Goal: Register for event/course

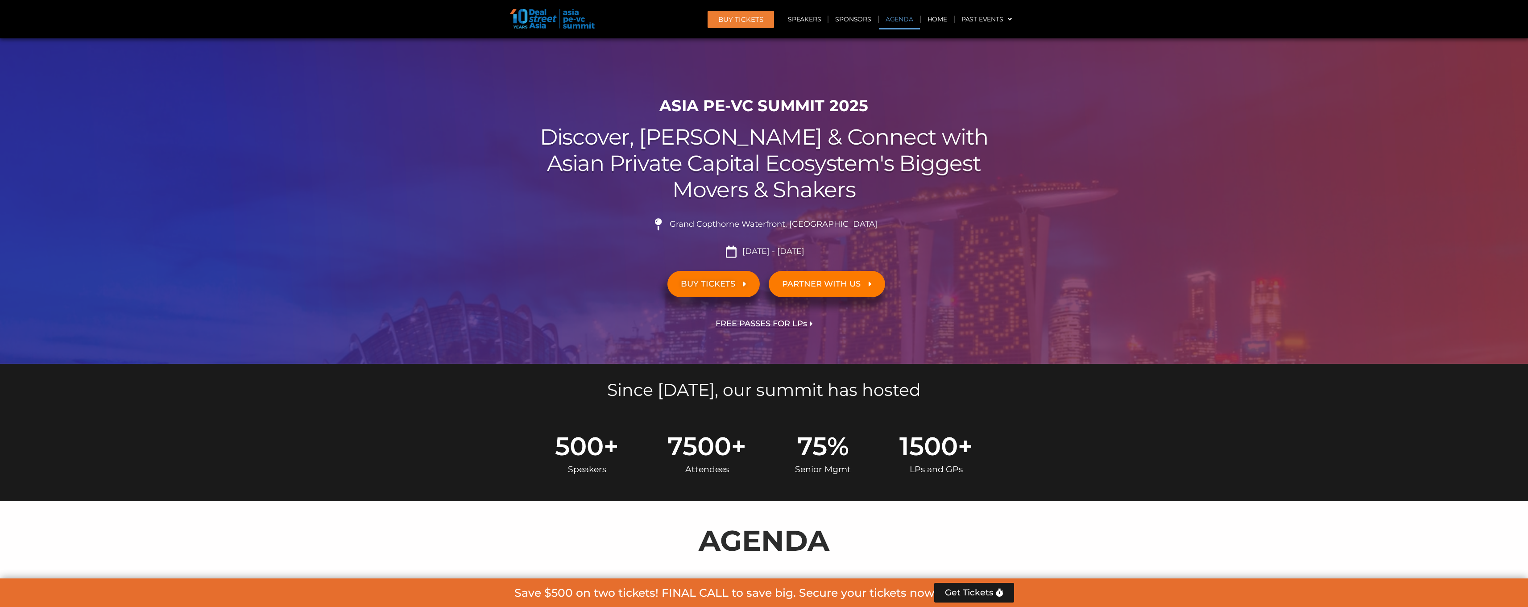
click at [884, 11] on link "Agenda" at bounding box center [899, 19] width 41 height 21
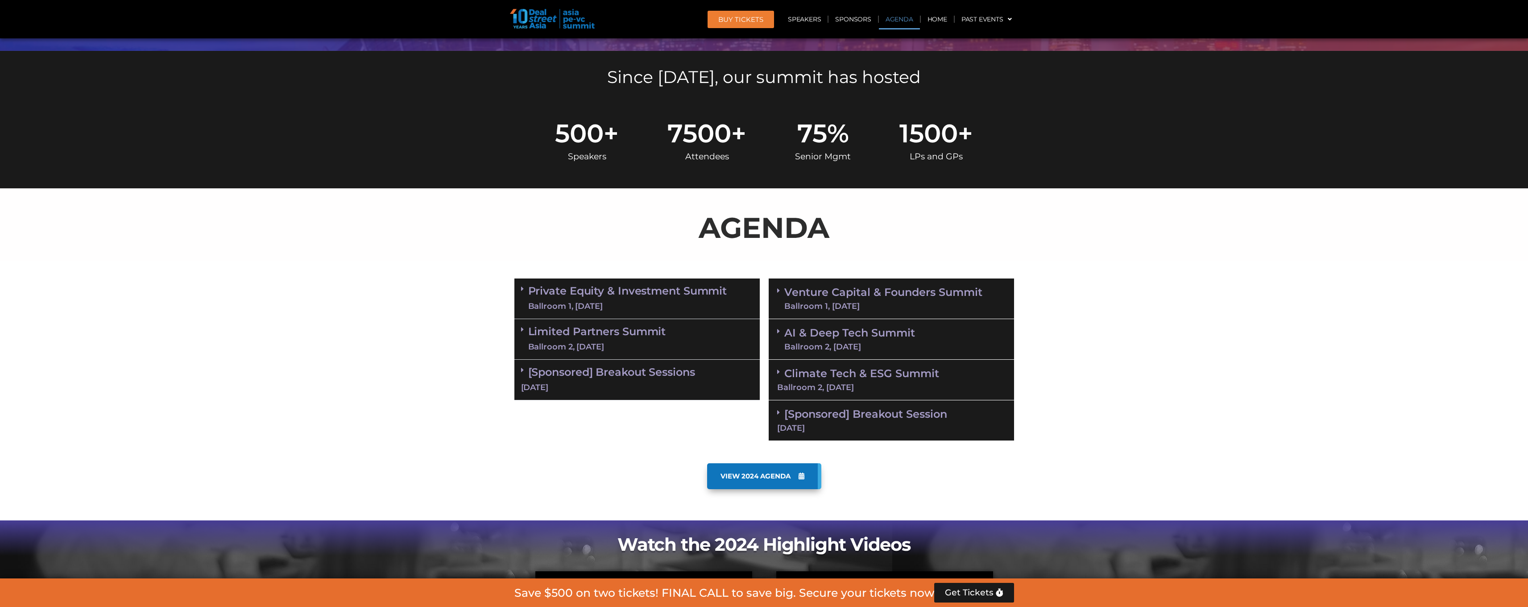
scroll to position [465, 0]
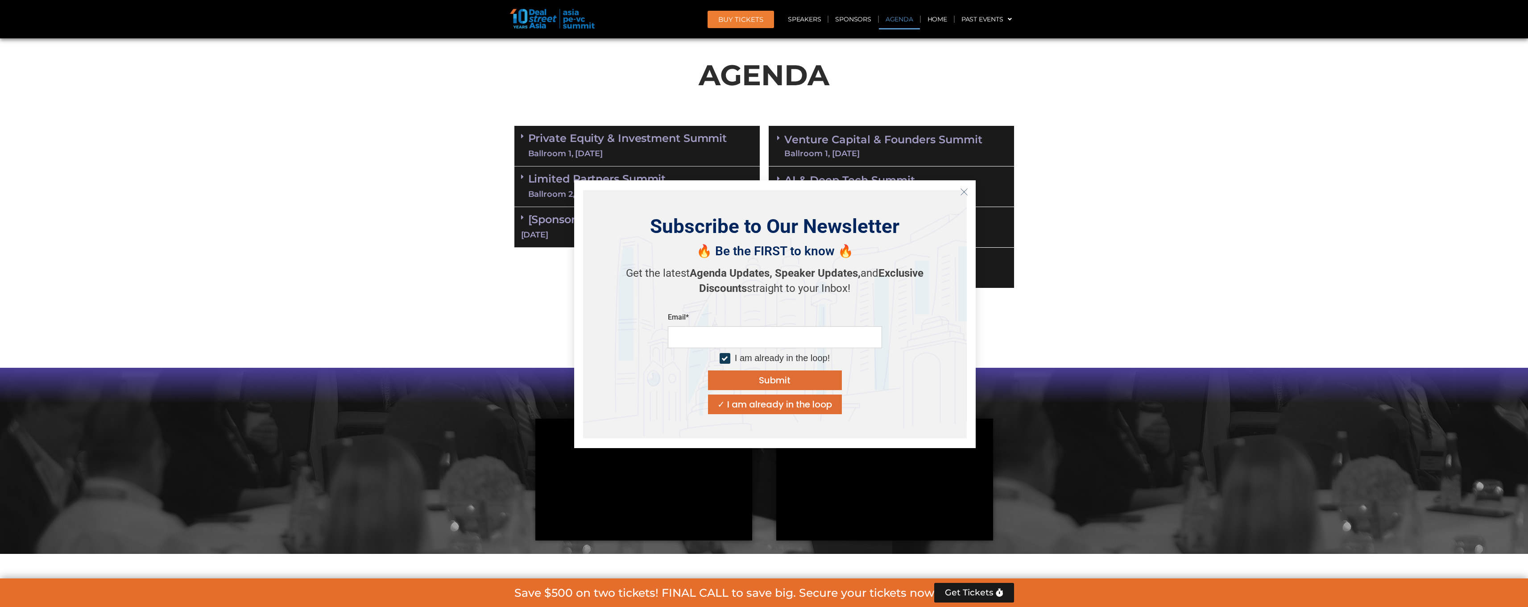
click at [966, 193] on line "Close" at bounding box center [964, 192] width 6 height 6
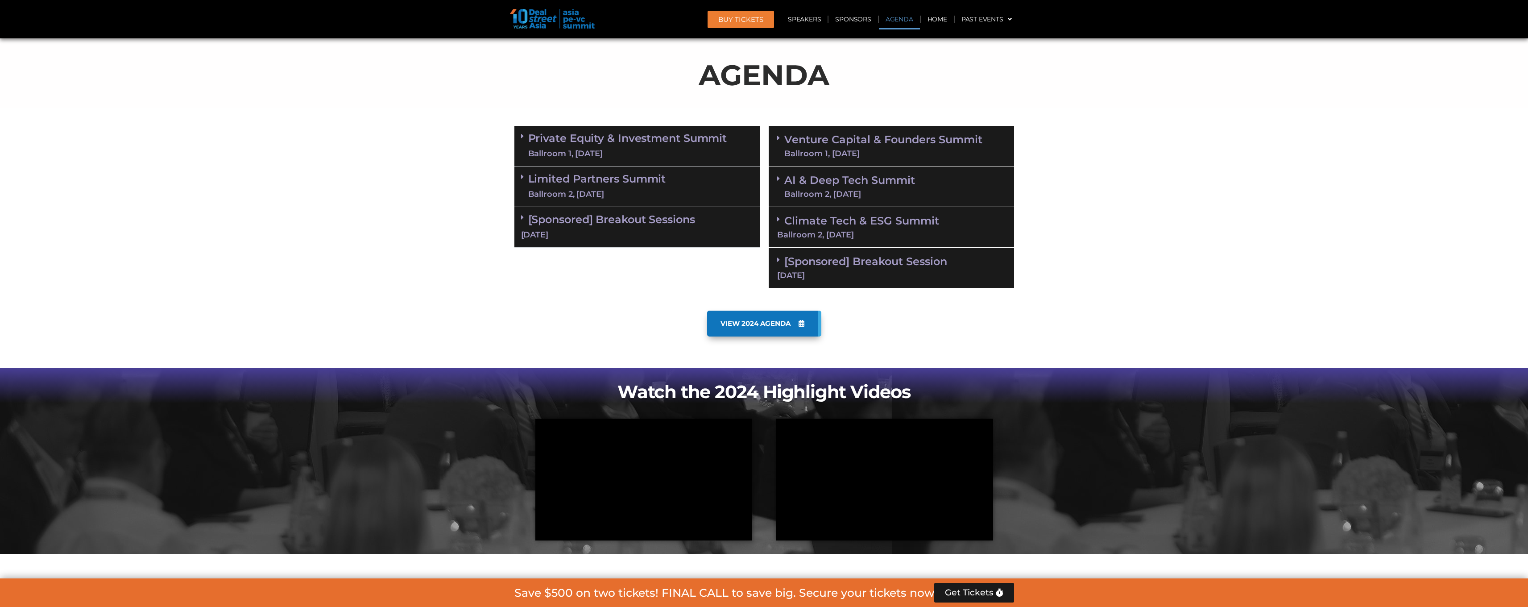
click at [901, 219] on link "Climate Tech & ESG Summit Ballroom 2, [DATE]" at bounding box center [891, 226] width 228 height 25
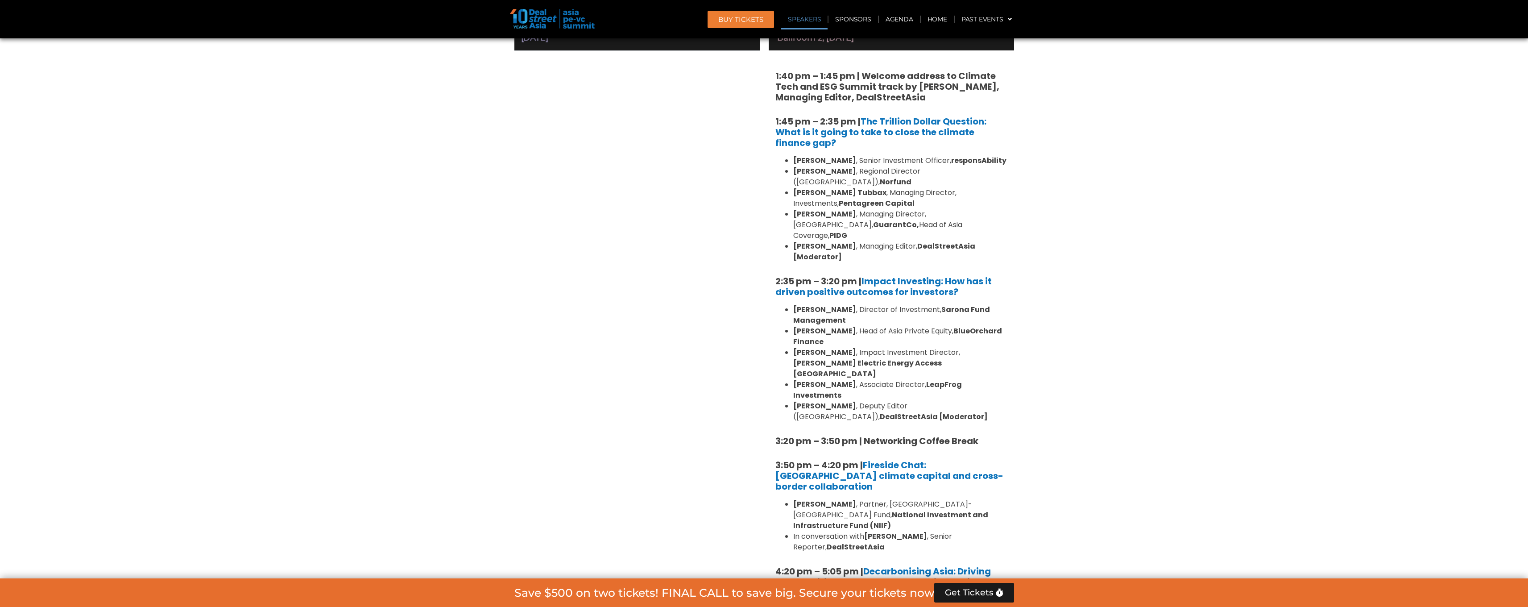
scroll to position [538, 0]
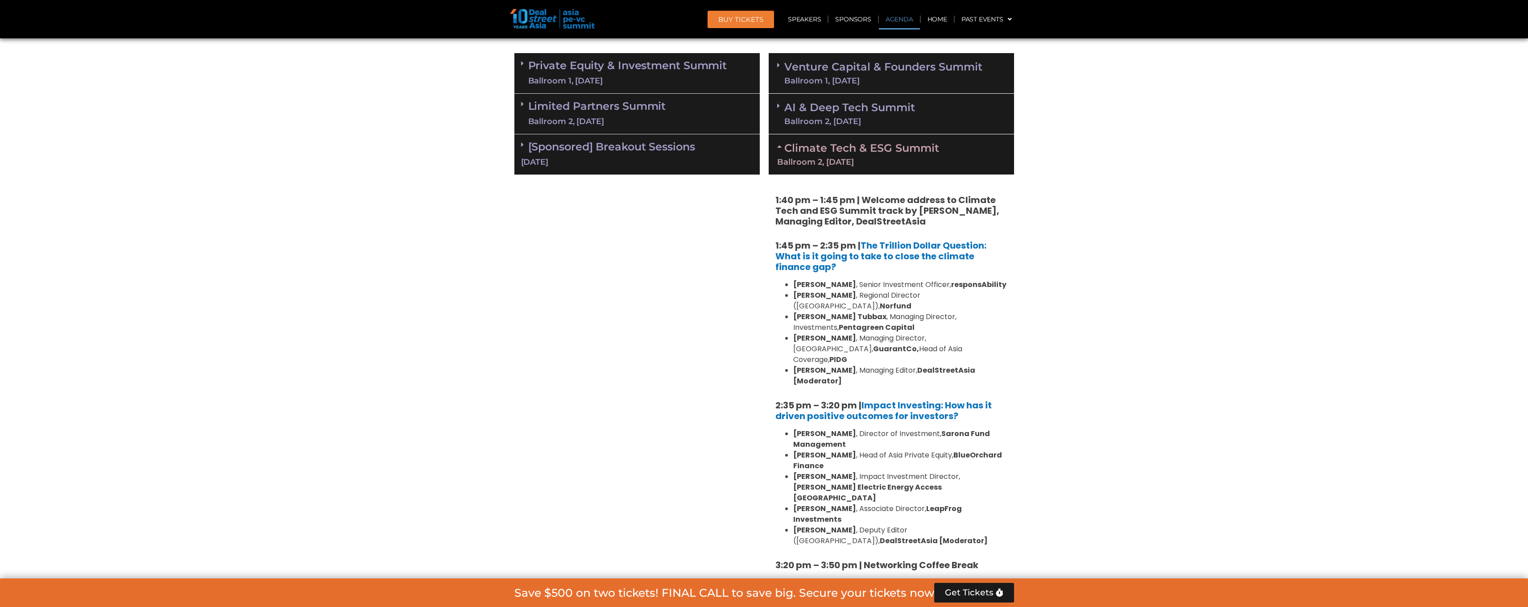
click at [842, 97] on div "AI & Deep Tech Summit Ballroom 2, [DATE]" at bounding box center [891, 114] width 245 height 41
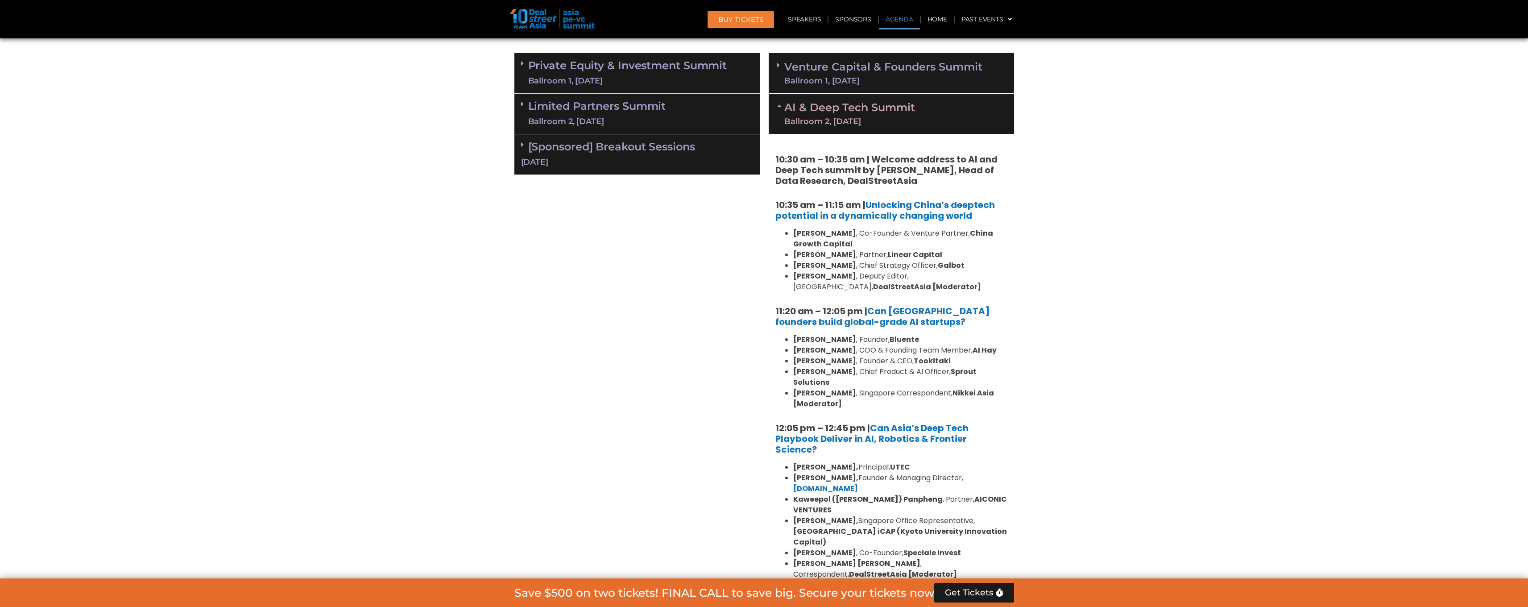
click at [644, 79] on div "Ballroom 1, [DATE]" at bounding box center [627, 80] width 199 height 11
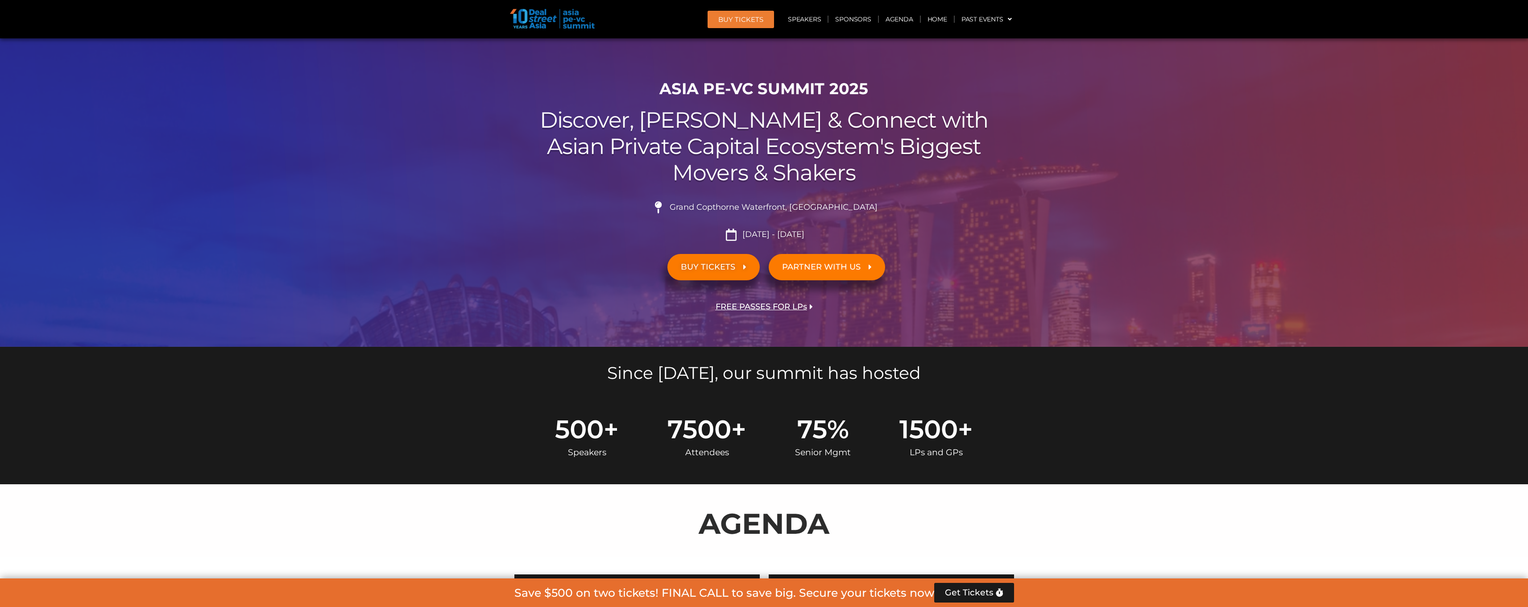
scroll to position [518, 0]
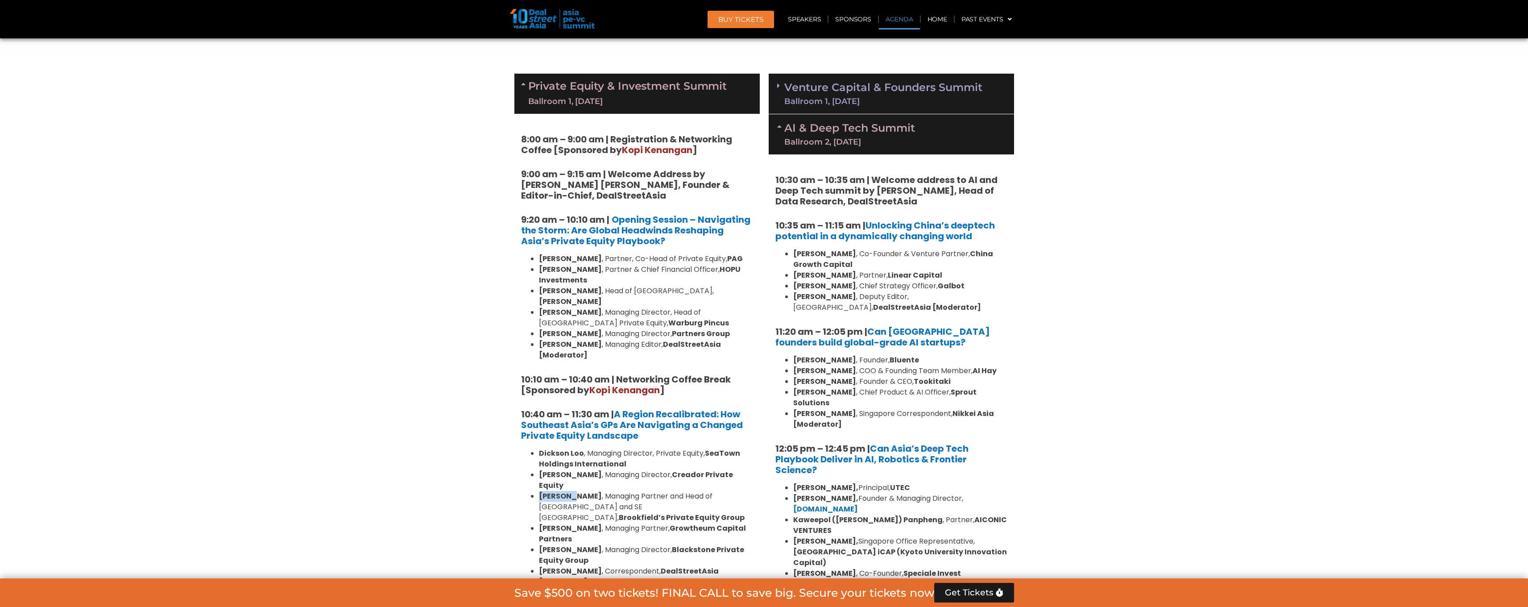
drag, startPoint x: 572, startPoint y: 473, endPoint x: 534, endPoint y: 474, distance: 37.9
click at [534, 474] on ul "[PERSON_NAME] , Managing Director, Private Equity, SeaTown Holdings Internation…" at bounding box center [637, 517] width 232 height 139
click at [570, 491] on strong "[PERSON_NAME]" at bounding box center [570, 496] width 63 height 10
drag, startPoint x: 578, startPoint y: 472, endPoint x: 538, endPoint y: 473, distance: 40.2
click at [538, 473] on ul "[PERSON_NAME] , Managing Director, Private Equity, SeaTown Holdings Internation…" at bounding box center [637, 517] width 232 height 139
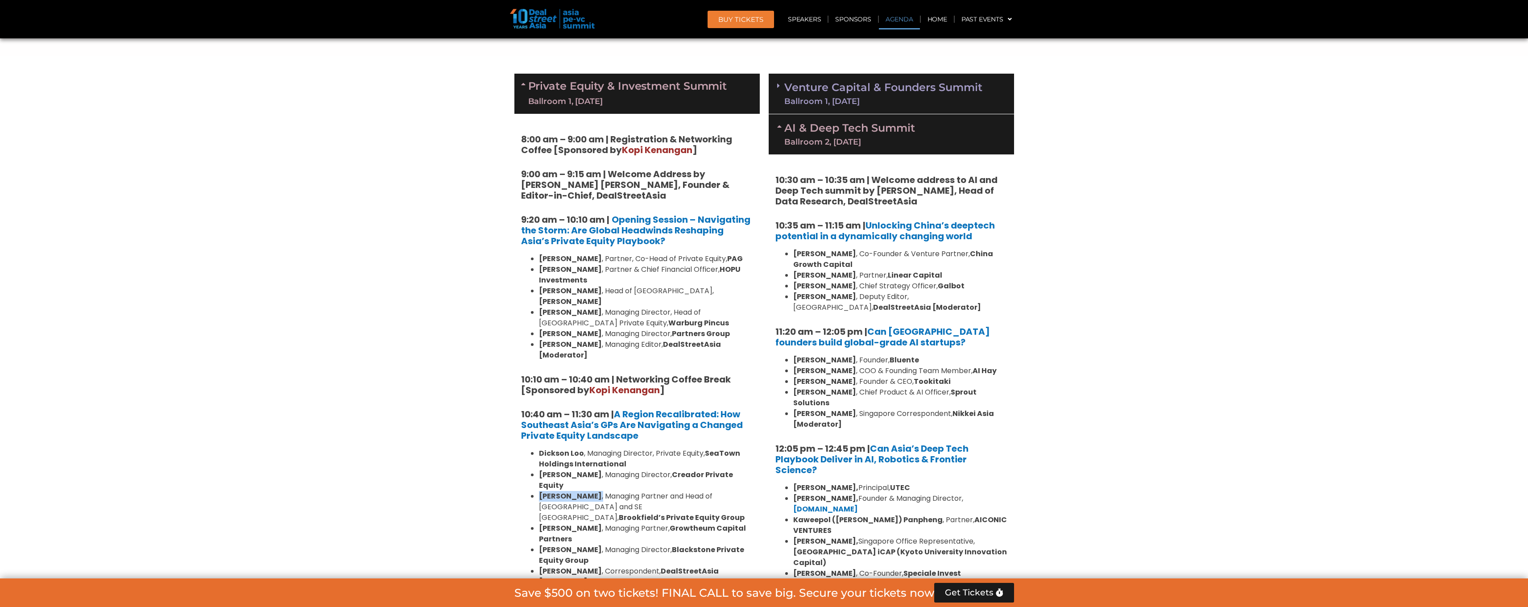
copy li "[PERSON_NAME] ,"
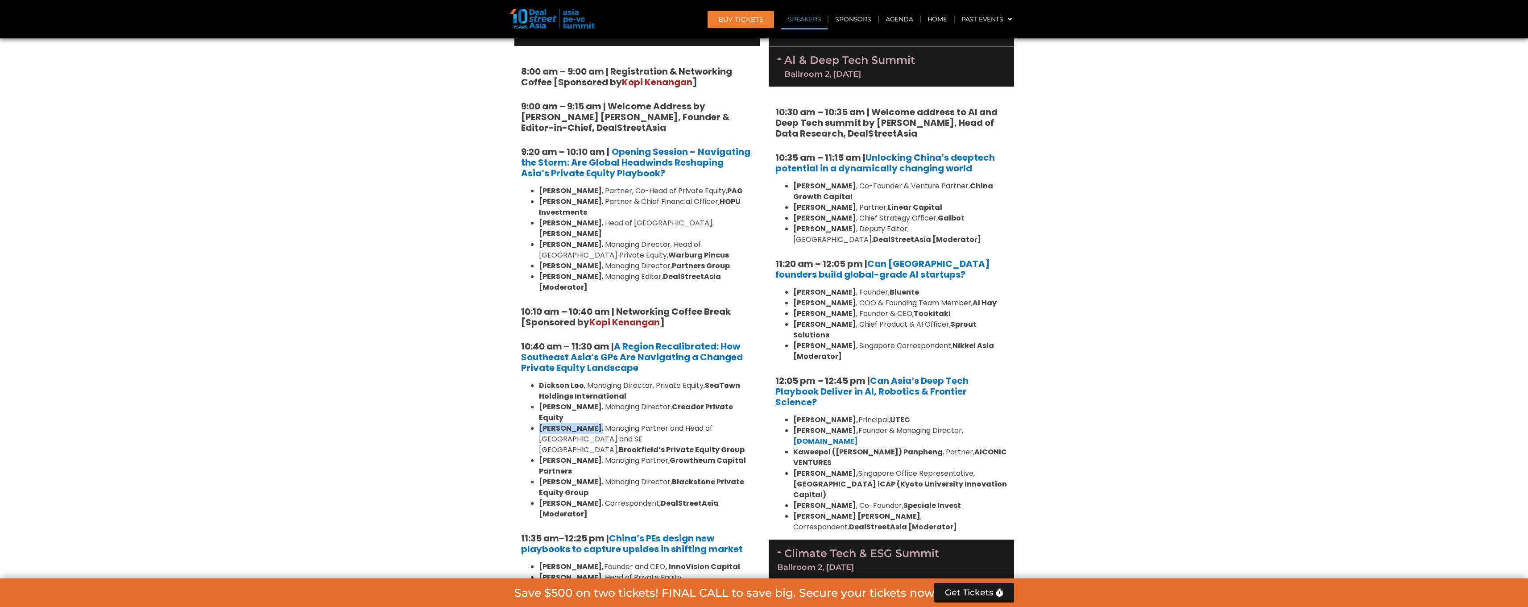
scroll to position [760, 0]
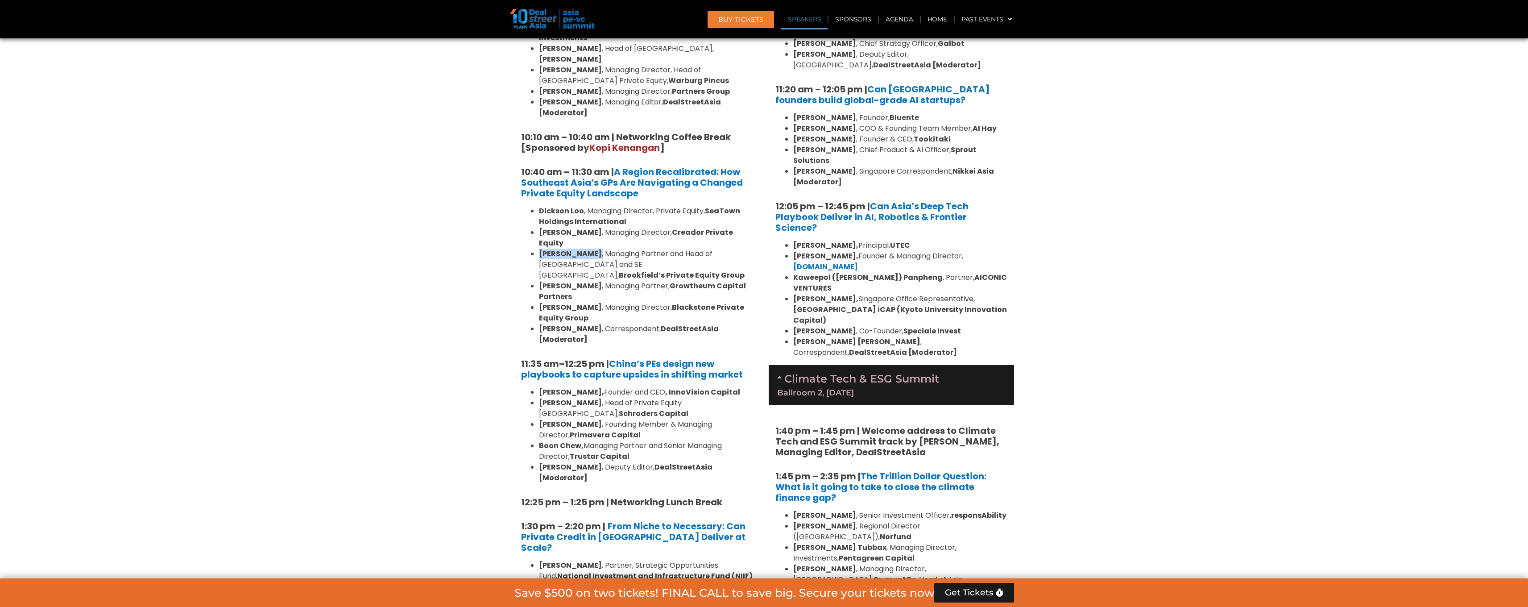
copy li "[PERSON_NAME] ,"
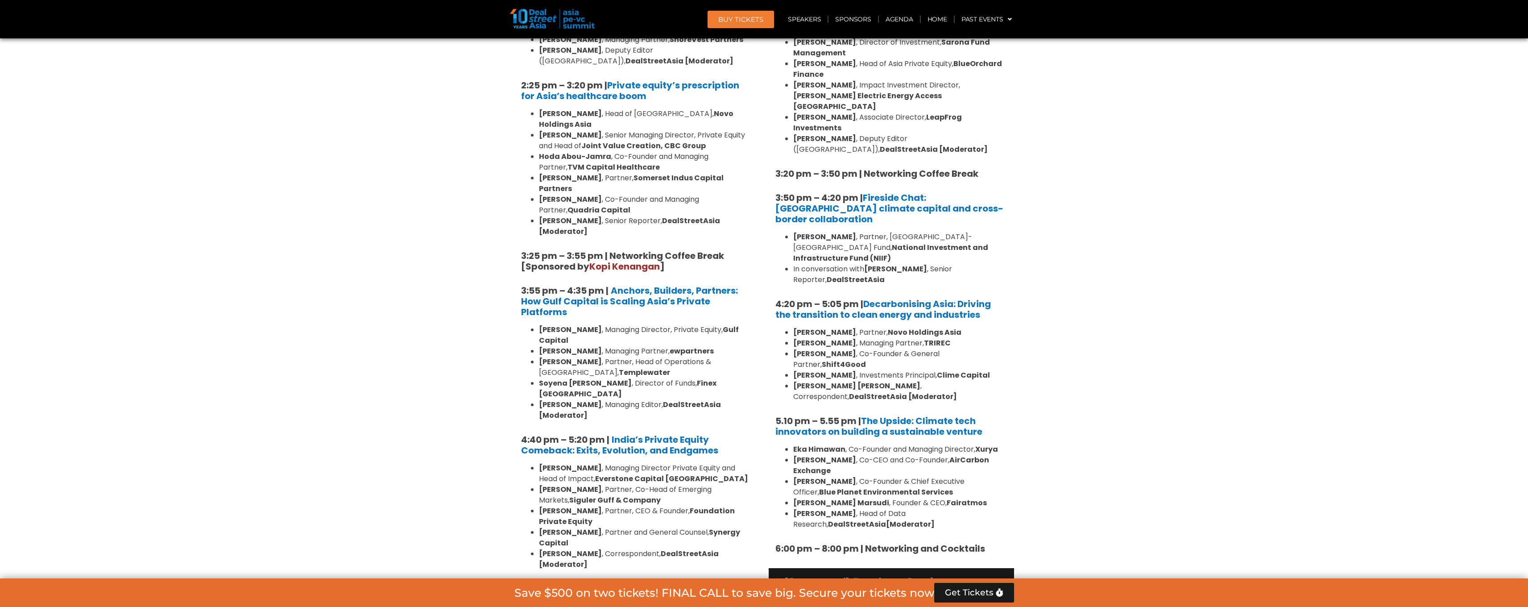
scroll to position [1685, 0]
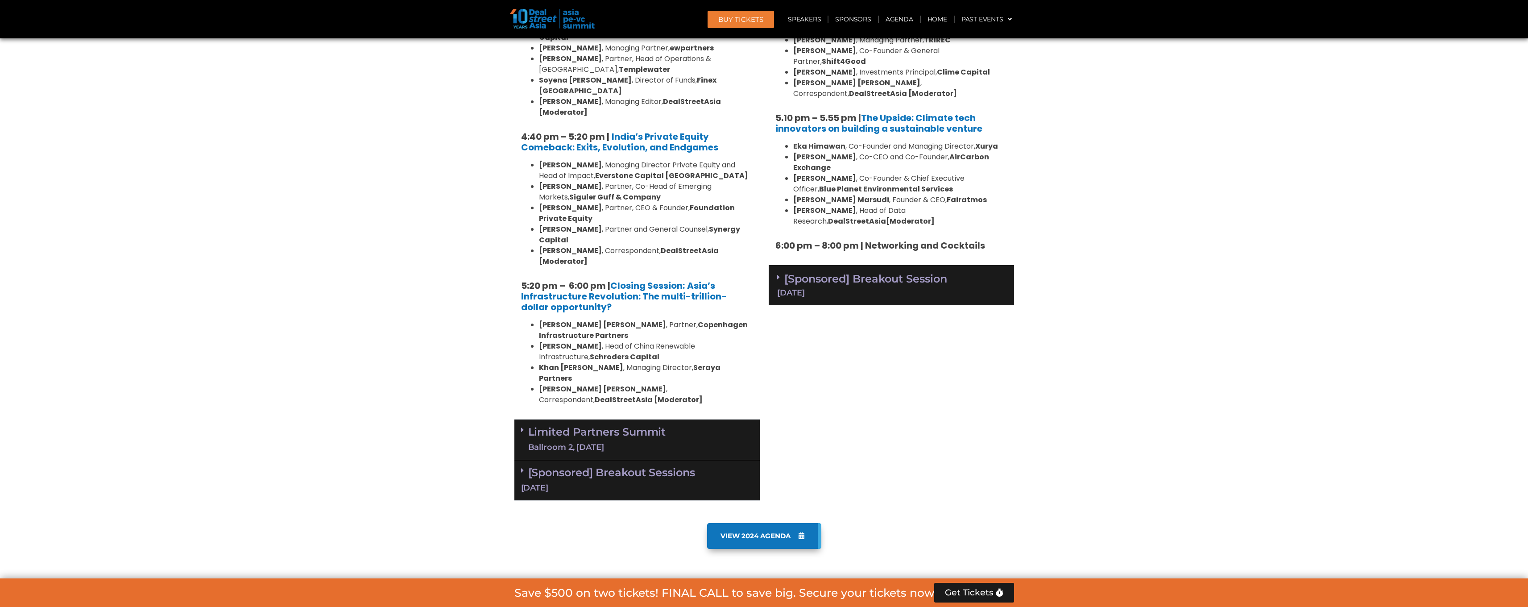
click at [700, 419] on div "Limited Partners [GEOGRAPHIC_DATA] 2, [DATE]" at bounding box center [636, 439] width 245 height 41
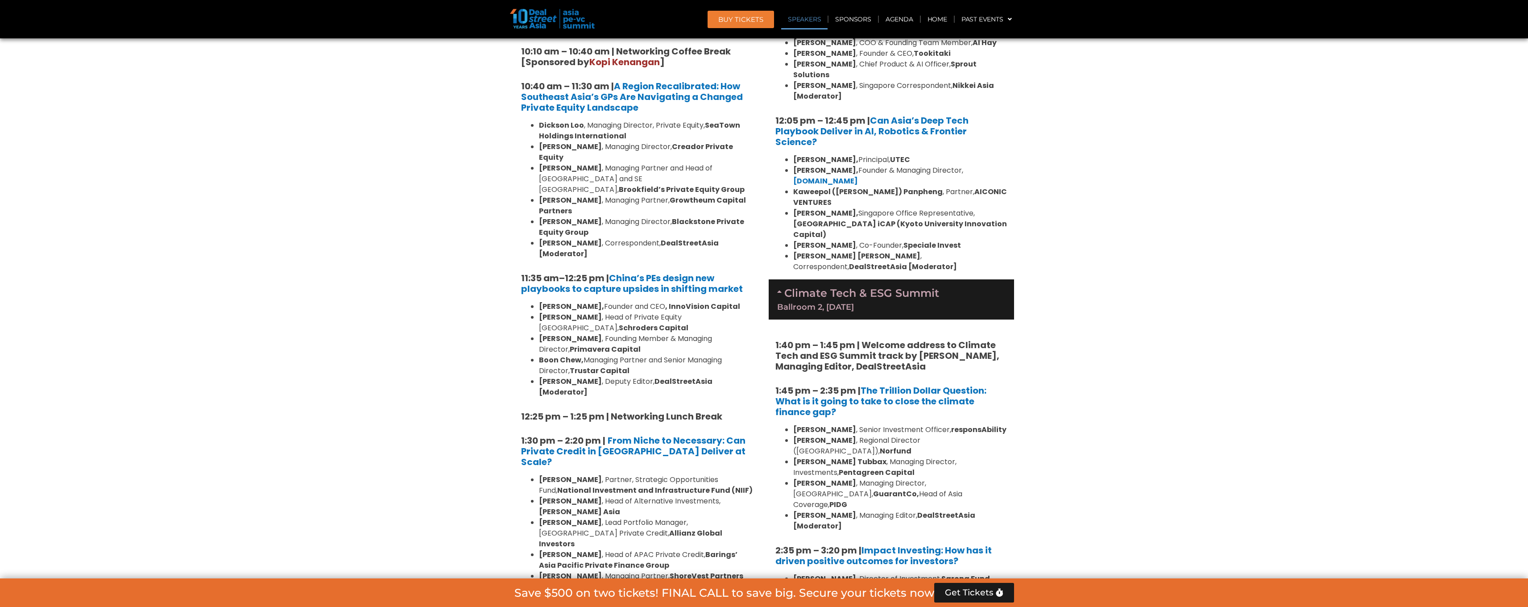
scroll to position [410, 0]
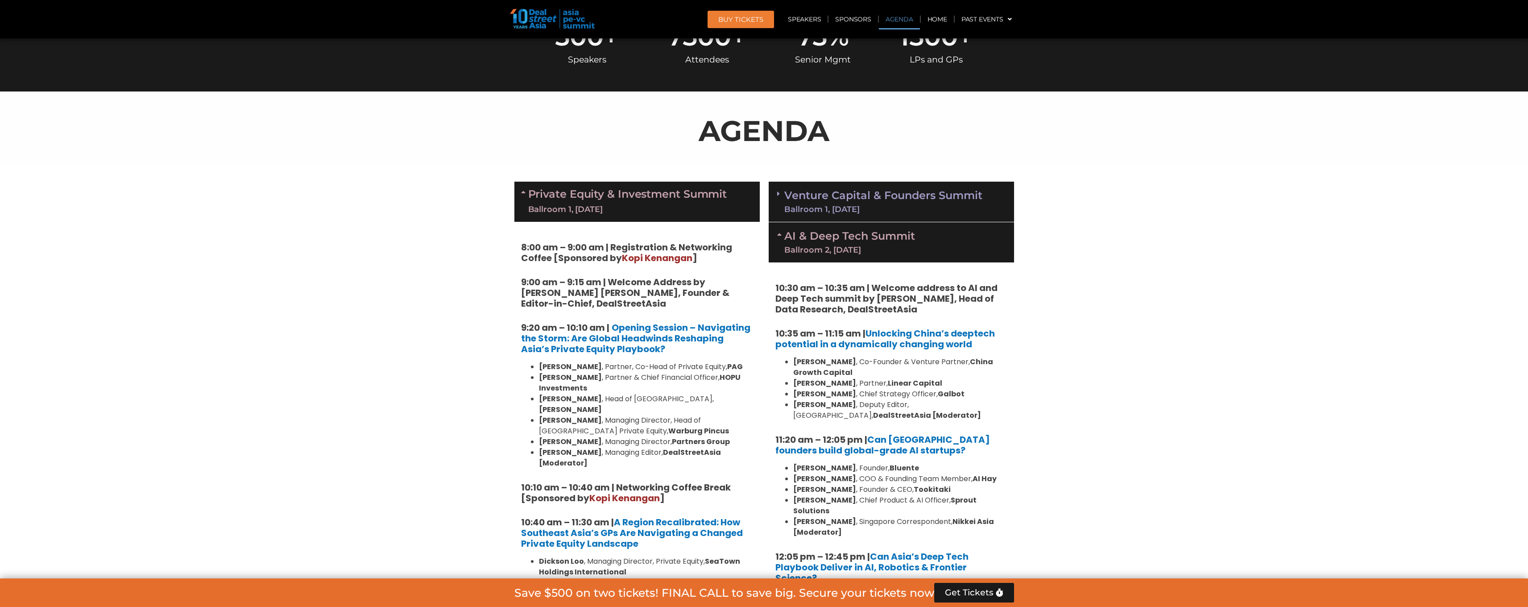
click at [932, 199] on link "Venture Capital & Founders​ Summit Ballroom 1, [DATE]" at bounding box center [883, 201] width 198 height 23
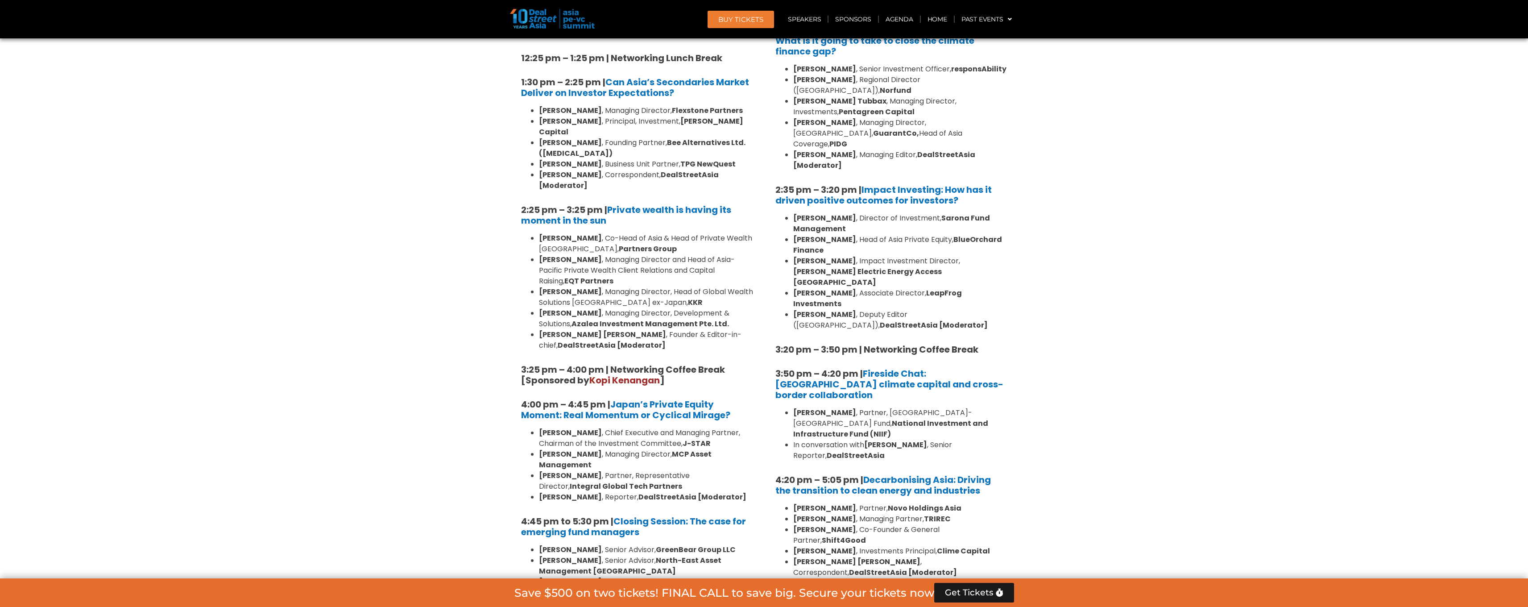
scroll to position [2527, 0]
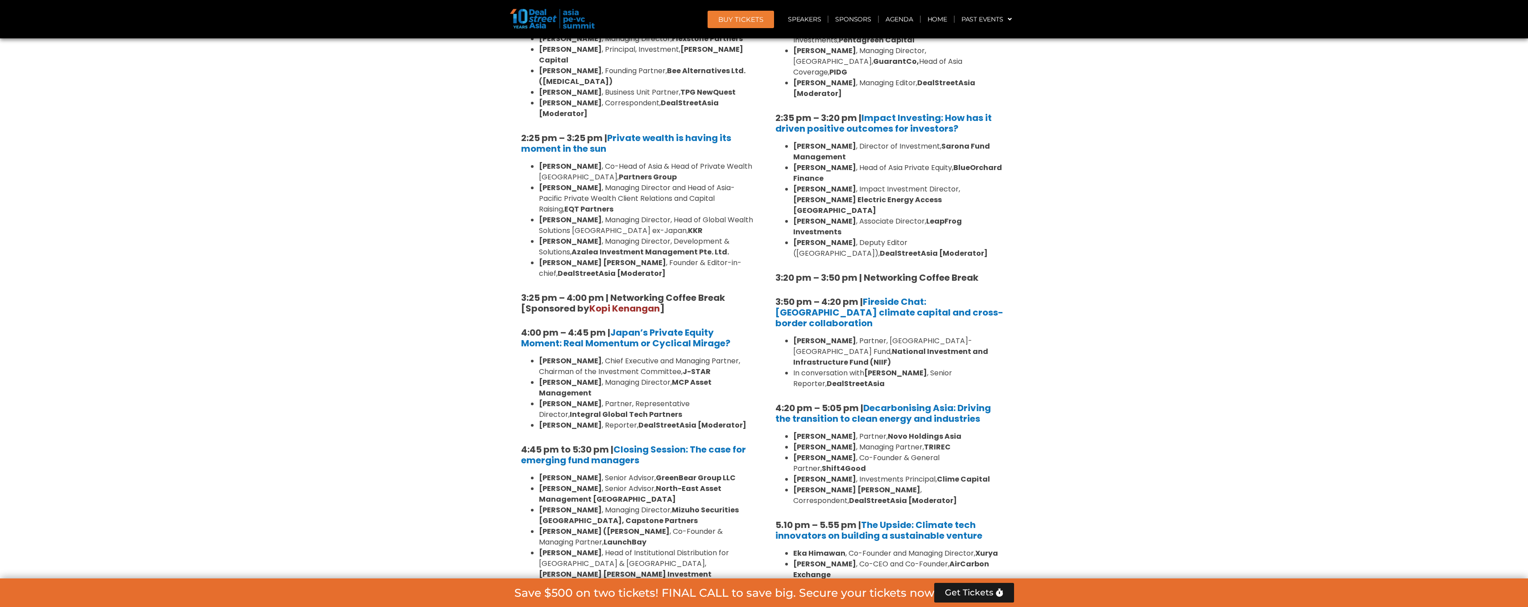
click at [1409, 2] on header "BUY Tickets Speakers Sponsors Agenda Home Past Events JKT 2025 SG 2024 JKT 2024…" at bounding box center [764, 19] width 1528 height 38
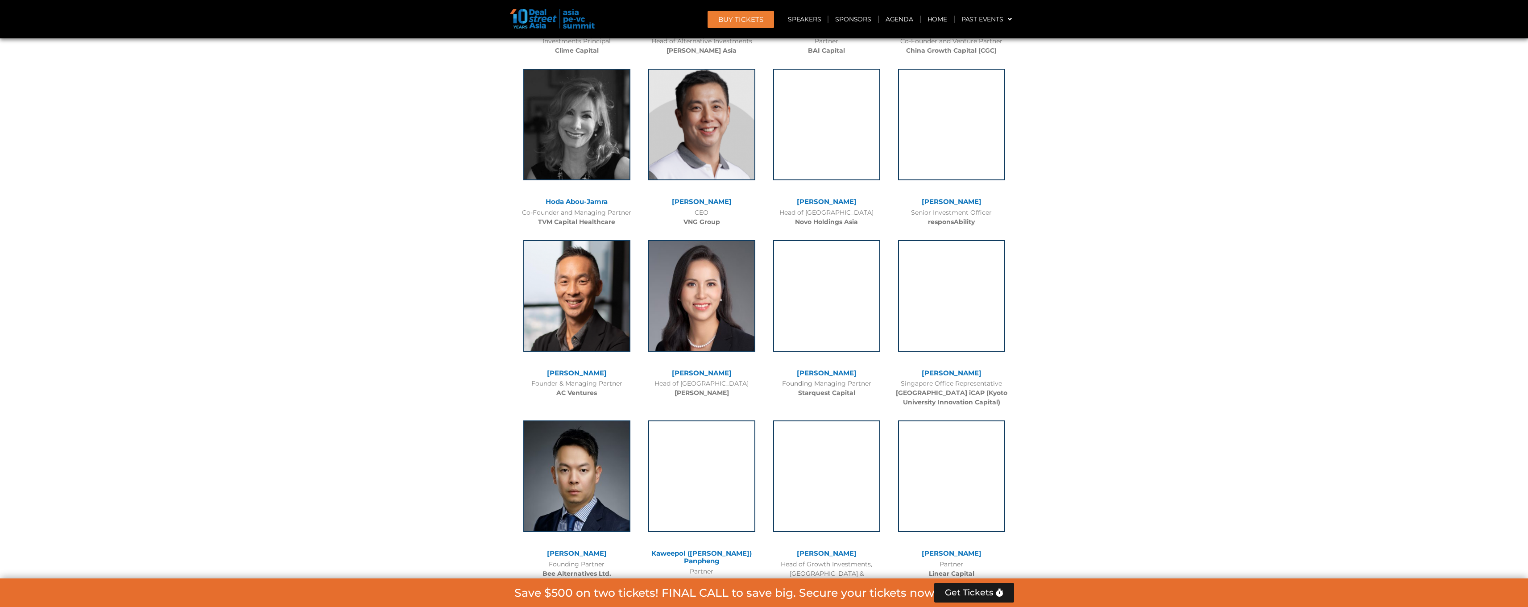
scroll to position [6674, 0]
